Goal: Transaction & Acquisition: Purchase product/service

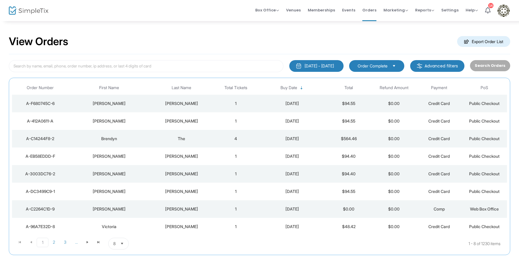
click at [504, 12] on img at bounding box center [503, 11] width 12 height 12
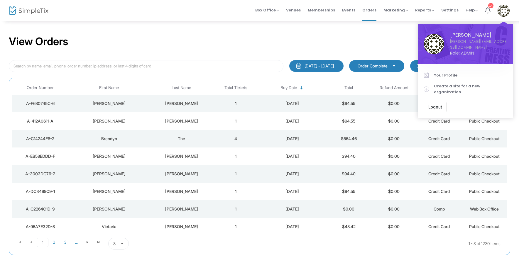
click at [433, 105] on span "Logout" at bounding box center [434, 107] width 13 height 5
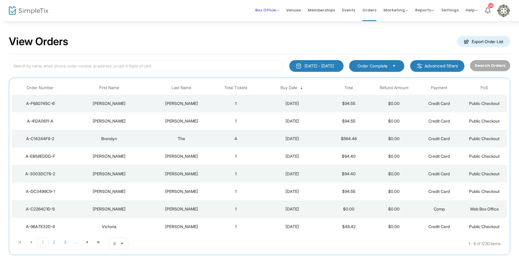
click at [271, 11] on span "Box Office" at bounding box center [267, 10] width 24 height 6
click at [269, 17] on li "Sell Tickets" at bounding box center [276, 19] width 42 height 11
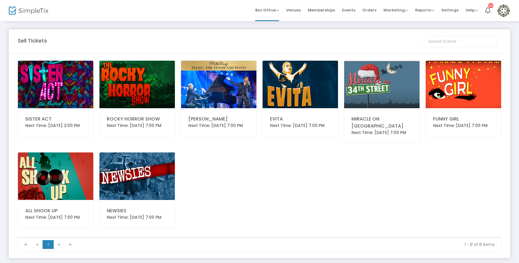
click at [51, 86] on img at bounding box center [55, 84] width 75 height 47
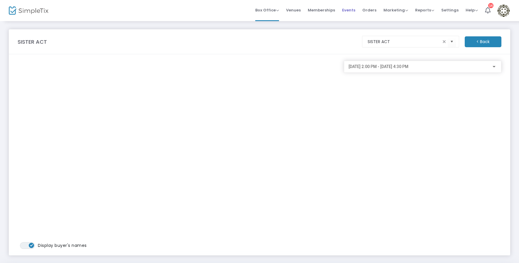
click at [354, 9] on span "Events" at bounding box center [348, 10] width 13 height 15
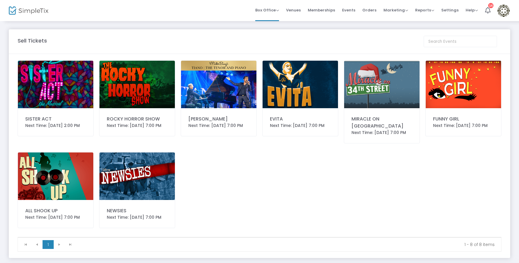
click at [58, 63] on img at bounding box center [55, 84] width 75 height 47
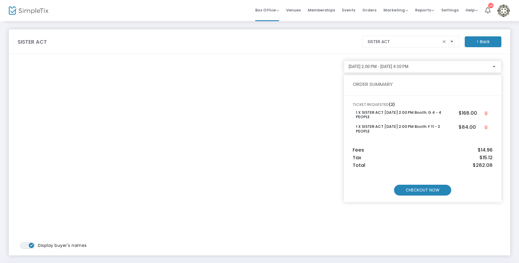
click at [423, 189] on m-button "CHECKOUT NOW" at bounding box center [422, 190] width 57 height 11
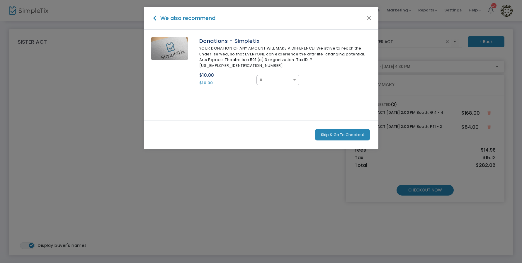
click at [336, 129] on button "Skip & Go To Checkout" at bounding box center [342, 135] width 55 height 12
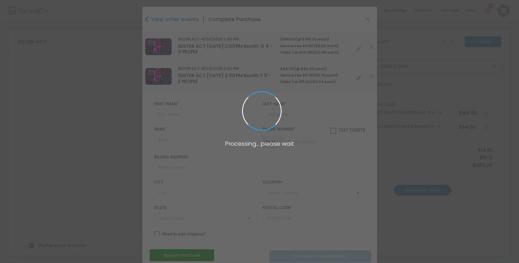
type input "[GEOGRAPHIC_DATA]"
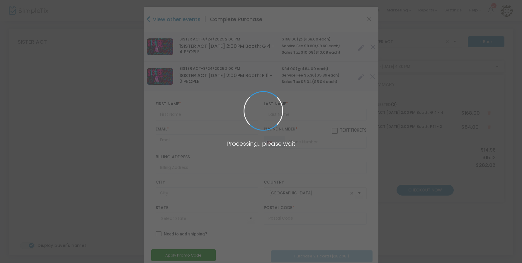
type input "[US_STATE]"
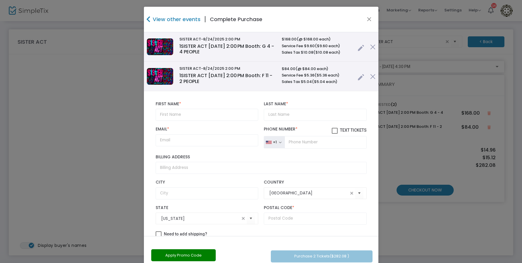
click at [358, 47] on link at bounding box center [361, 47] width 7 height 10
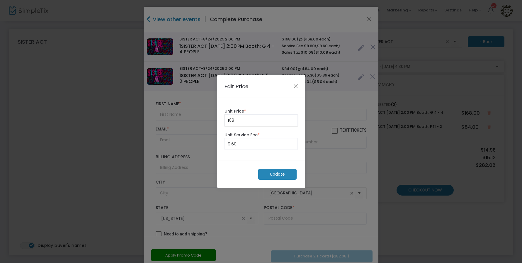
click at [283, 121] on input "168" at bounding box center [261, 120] width 73 height 11
type input "0.00"
click at [267, 142] on input "9.6" at bounding box center [261, 143] width 73 height 11
type input "0.00"
click at [270, 173] on m-button "Update" at bounding box center [277, 174] width 38 height 11
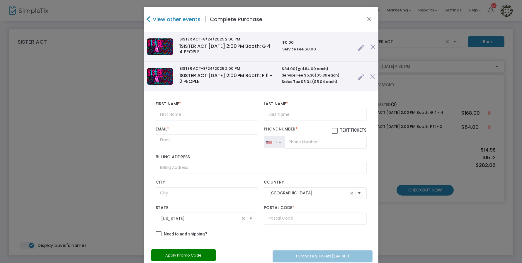
click at [358, 77] on link at bounding box center [361, 76] width 7 height 10
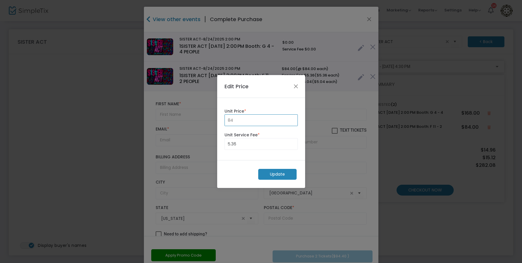
click at [276, 119] on input "84" at bounding box center [261, 120] width 73 height 11
type input "0.00"
click at [264, 147] on input "5.36" at bounding box center [261, 143] width 73 height 11
type input "0.00"
click at [273, 172] on m-button "Update" at bounding box center [277, 174] width 38 height 11
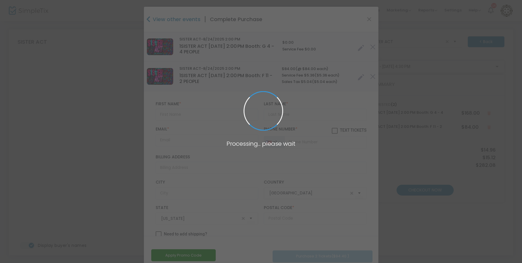
radio input "true"
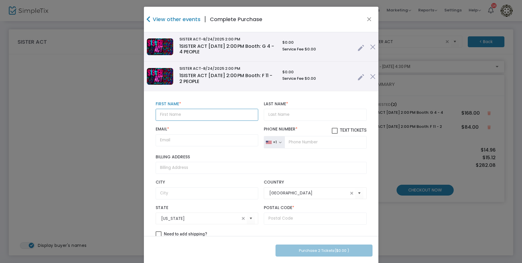
click at [195, 115] on input "text" at bounding box center [207, 115] width 103 height 12
type input "TECH"
type input "CREW for STRIKE"
click at [187, 137] on input "Email *" at bounding box center [207, 140] width 103 height 12
type input "[EMAIL_ADDRESS][DOMAIN_NAME]"
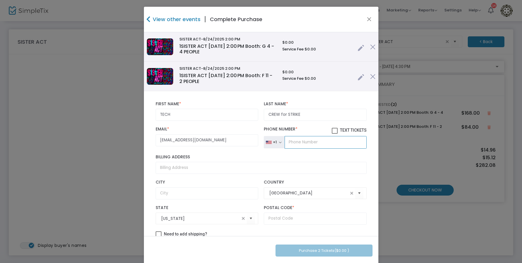
click at [320, 142] on input "tel" at bounding box center [326, 142] width 82 height 12
type input "(000) 000-0000"
click at [312, 218] on input "text" at bounding box center [315, 219] width 103 height 12
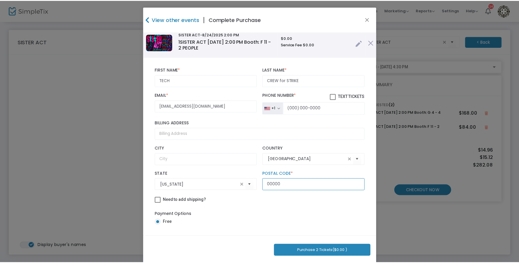
scroll to position [35, 0]
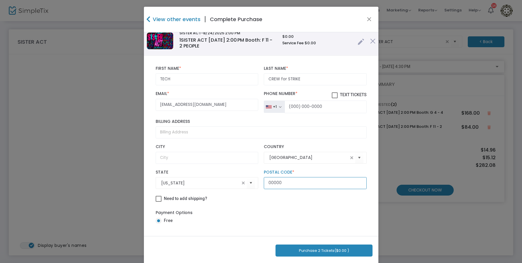
type input "00000"
click at [323, 248] on button "Purchase 2 Tickets ($0.00 )" at bounding box center [324, 250] width 97 height 12
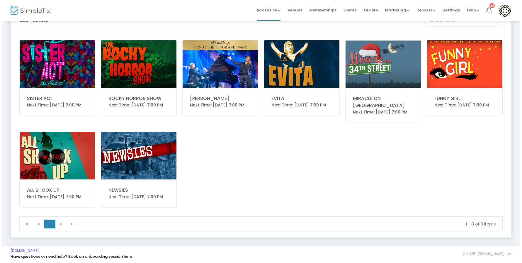
scroll to position [0, 0]
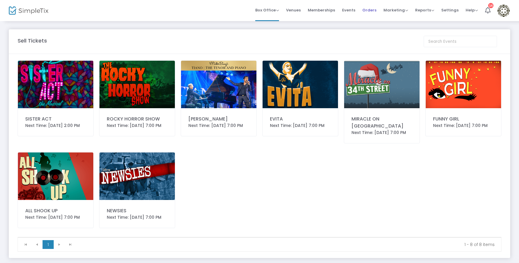
click at [370, 13] on span "Orders" at bounding box center [369, 10] width 14 height 15
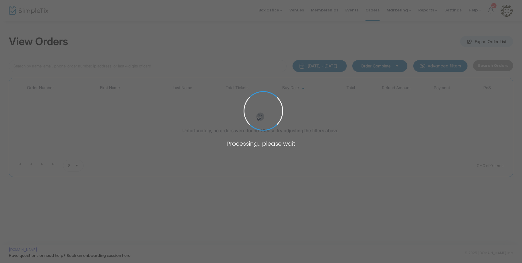
click at [88, 65] on span at bounding box center [261, 131] width 522 height 263
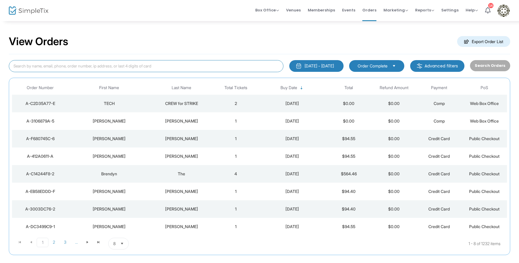
click at [69, 66] on input at bounding box center [146, 66] width 274 height 12
type input "[GEOGRAPHIC_DATA]"
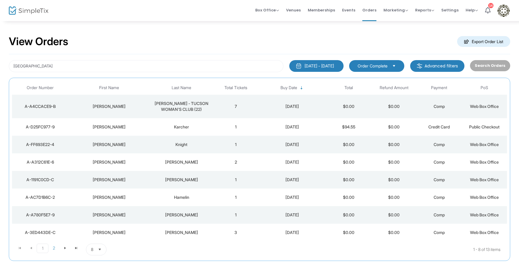
click at [188, 106] on div "[PERSON_NAME] - TUCSON WOMAN'S CLUB (22)" at bounding box center [181, 107] width 60 height 12
